Goal: Task Accomplishment & Management: Manage account settings

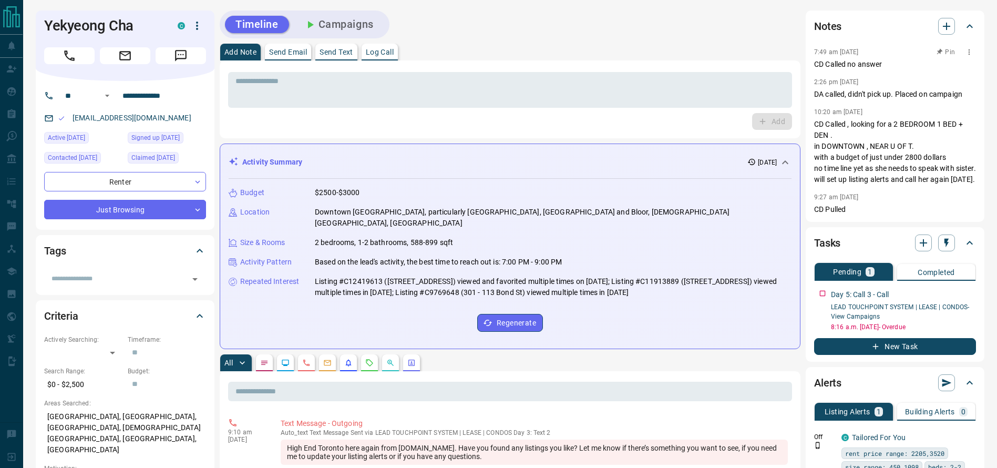
click at [878, 51] on div "7:49 am [DATE] Pin" at bounding box center [895, 52] width 162 height 14
click at [660, 73] on div "* ​" at bounding box center [510, 90] width 564 height 36
click at [90, 16] on div "Yekyeong Cha C" at bounding box center [125, 46] width 179 height 70
click at [824, 140] on p "CD Called , looking for a 2 BEDROOM 1 BED + DEN . in DOWNTOWN , NEAR U OF T. wi…" at bounding box center [895, 152] width 162 height 66
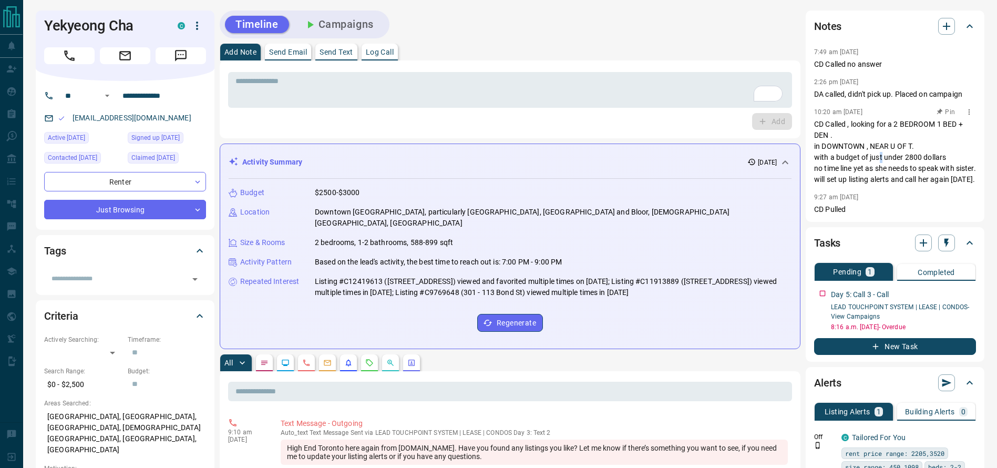
click at [881, 158] on p "CD Called , looking for a 2 BEDROOM 1 BED + DEN . in DOWNTOWN , NEAR U OF T. wi…" at bounding box center [895, 152] width 162 height 66
click at [819, 169] on p "CD Called , looking for a 2 BEDROOM 1 BED + DEN . in DOWNTOWN , NEAR U OF T. wi…" at bounding box center [895, 152] width 162 height 66
click at [820, 169] on p "CD Called , looking for a 2 BEDROOM 1 BED + DEN . in DOWNTOWN , NEAR U OF T. wi…" at bounding box center [895, 152] width 162 height 66
click at [848, 121] on p "CD Called , looking for a 2 BEDROOM 1 BED + DEN . in DOWNTOWN , NEAR U OF T. wi…" at bounding box center [895, 152] width 162 height 66
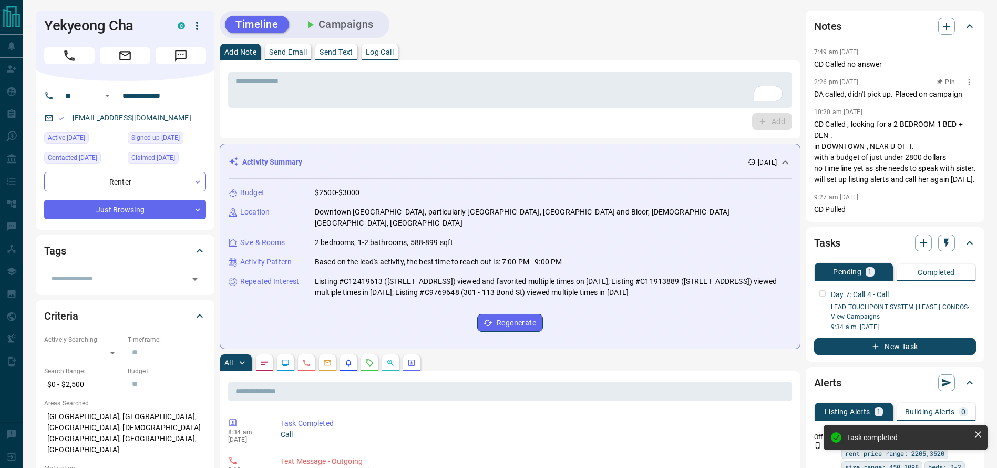
click at [841, 87] on div "2:26 pm [DATE] Pin" at bounding box center [895, 82] width 162 height 14
click at [847, 102] on div "7:49 am [DATE] CD Called no answer 2:26 pm [DATE] DA called, didn't pick up. Pl…" at bounding box center [895, 130] width 162 height 170
click at [806, 143] on div "Notes 7:49 am [DATE] CD Called no answer 2:26 pm [DATE] DA called, didn't pick …" at bounding box center [894, 116] width 179 height 211
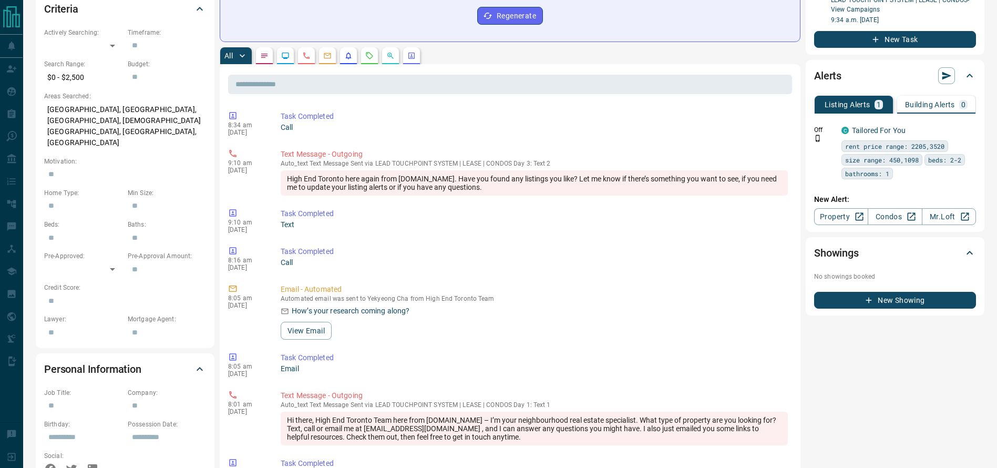
click at [283, 50] on button "button" at bounding box center [285, 55] width 17 height 17
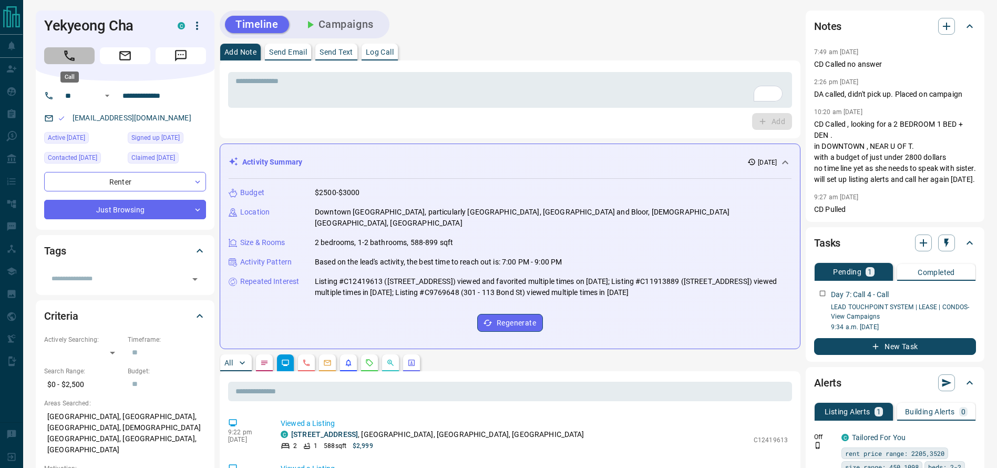
click at [89, 50] on button "Call" at bounding box center [69, 55] width 50 height 17
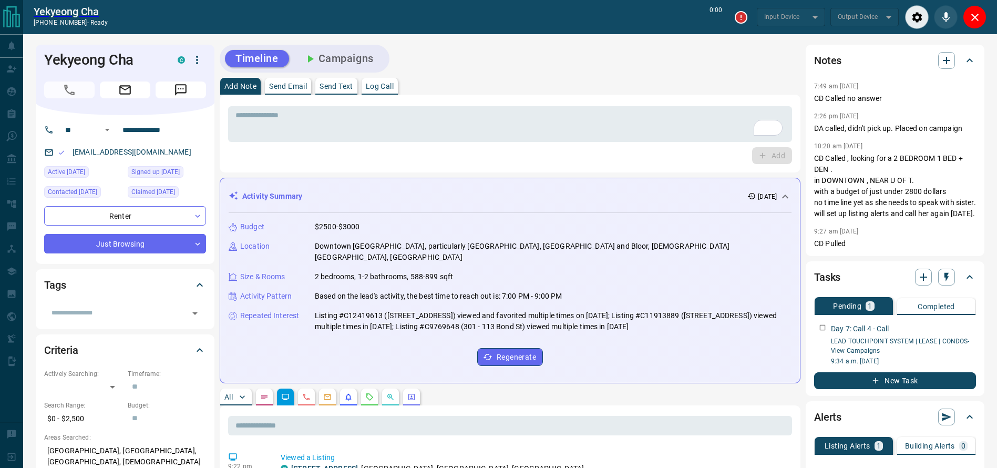
click at [625, 33] on div "Yekyeong Cha [PHONE_NUMBER] - ready 0:00 Input Device ​ ​ Output Device ​ ​" at bounding box center [509, 17] width 973 height 34
type input "*******"
click at [450, 107] on div "* ​" at bounding box center [510, 122] width 564 height 39
type input "*******"
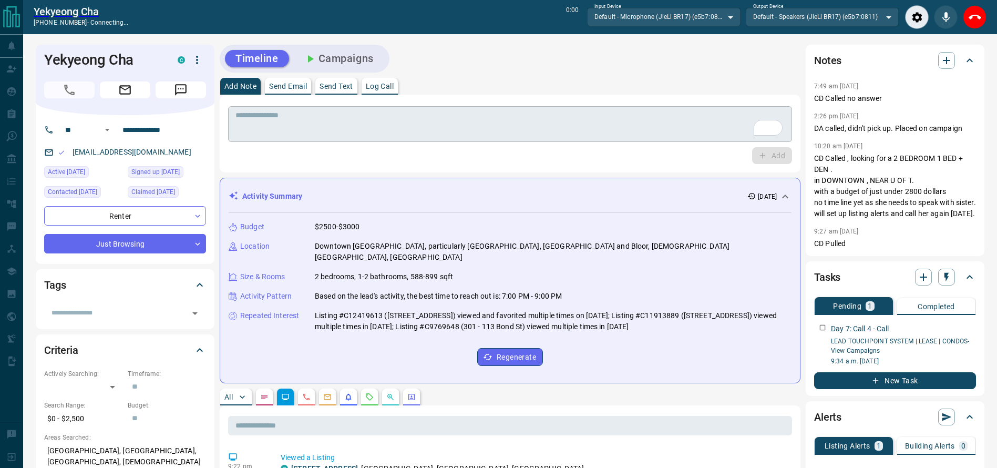
click at [450, 107] on div "* ​" at bounding box center [510, 124] width 564 height 36
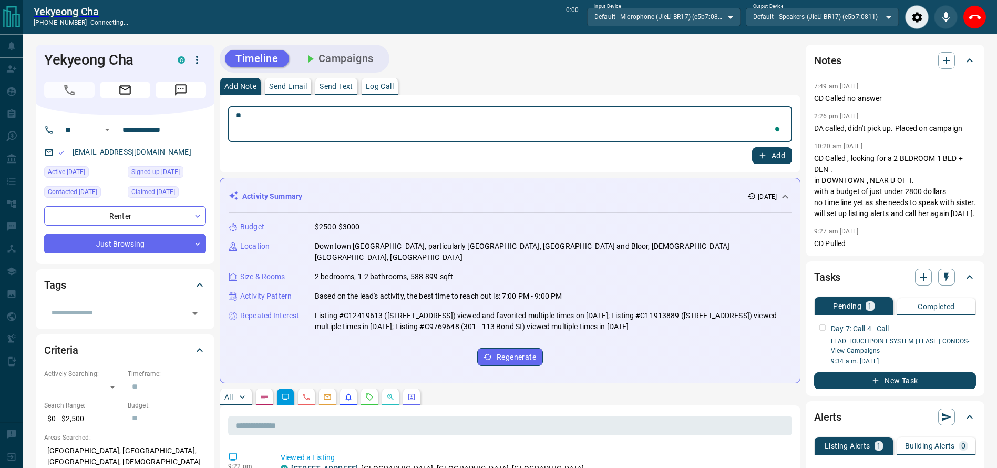
type textarea "*"
type textarea "**********"
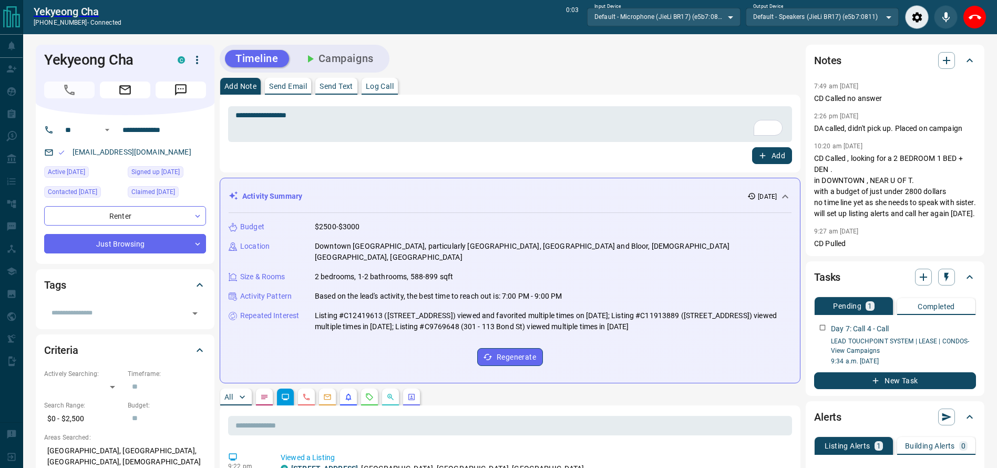
click at [774, 169] on div "**********" at bounding box center [510, 134] width 581 height 78
click at [773, 156] on button "Add" at bounding box center [772, 155] width 40 height 17
click at [985, 13] on div "Yekyeong Cha [PHONE_NUMBER] - connected 0:05 Input Device Default - Microphone …" at bounding box center [509, 17] width 973 height 34
drag, startPoint x: 981, startPoint y: 13, endPoint x: 976, endPoint y: 11, distance: 6.1
click at [980, 13] on button "End Call" at bounding box center [974, 17] width 24 height 24
